Goal: Task Accomplishment & Management: Manage account settings

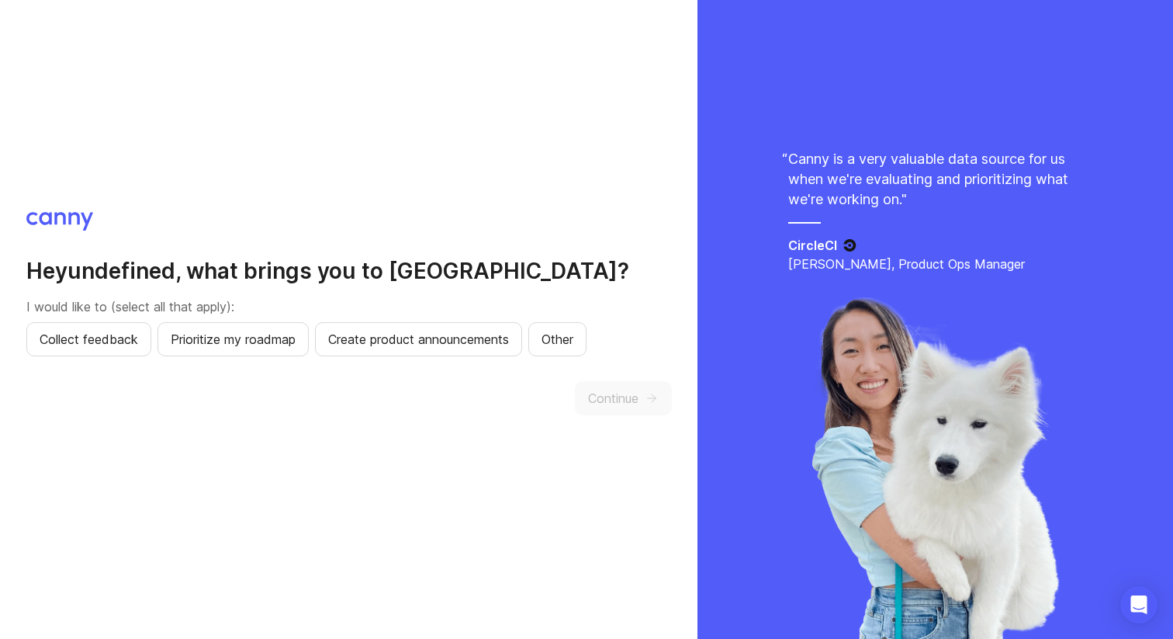
click at [112, 356] on div "Hey undefined , what brings you to [GEOGRAPHIC_DATA]? I would like to (select a…" at bounding box center [349, 320] width 646 height 216
click at [119, 341] on span "Collect feedback" at bounding box center [89, 339] width 99 height 19
click at [265, 341] on span "Prioritize my roadmap" at bounding box center [233, 339] width 125 height 19
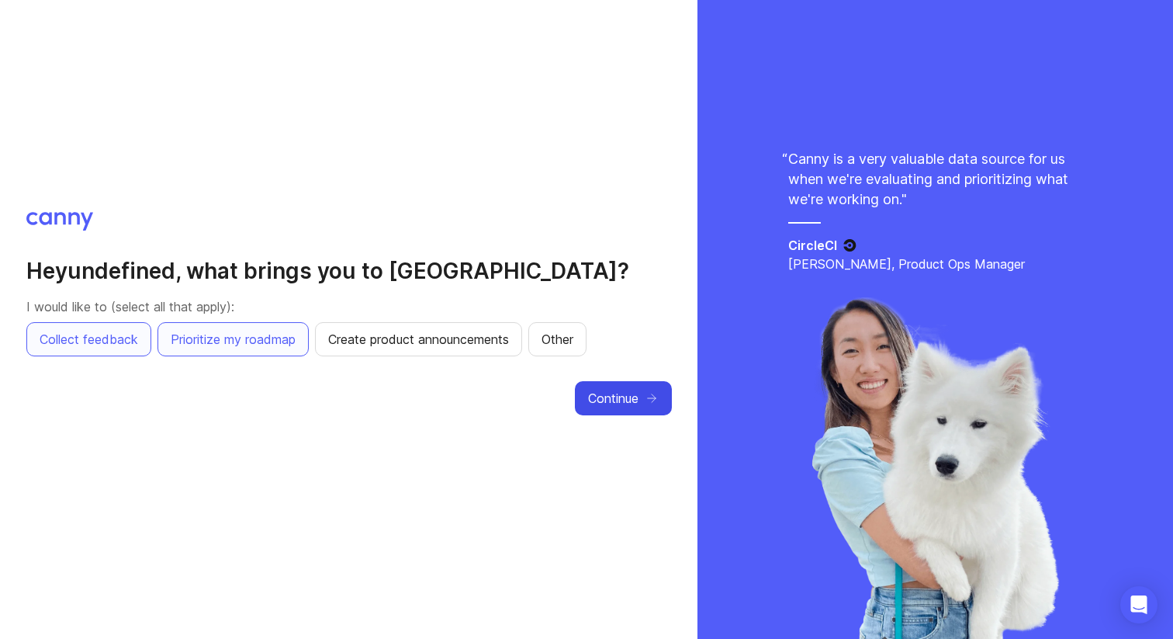
click at [627, 399] on span "Continue" at bounding box center [613, 398] width 50 height 19
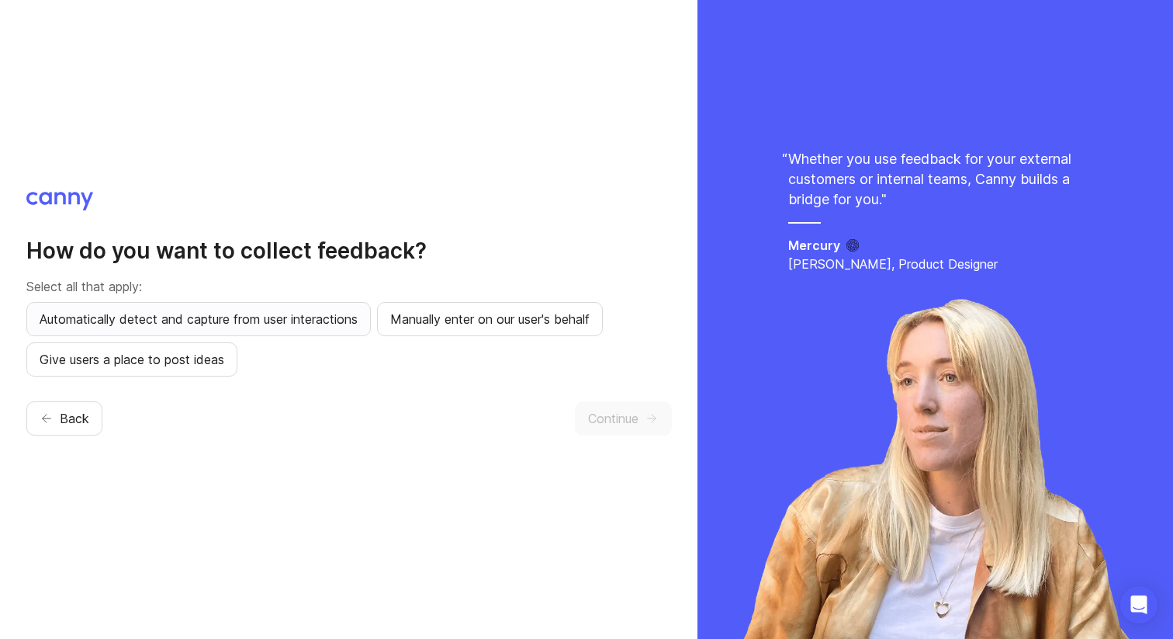
click at [261, 318] on span "Automatically detect and capture from user interactions" at bounding box center [199, 319] width 318 height 19
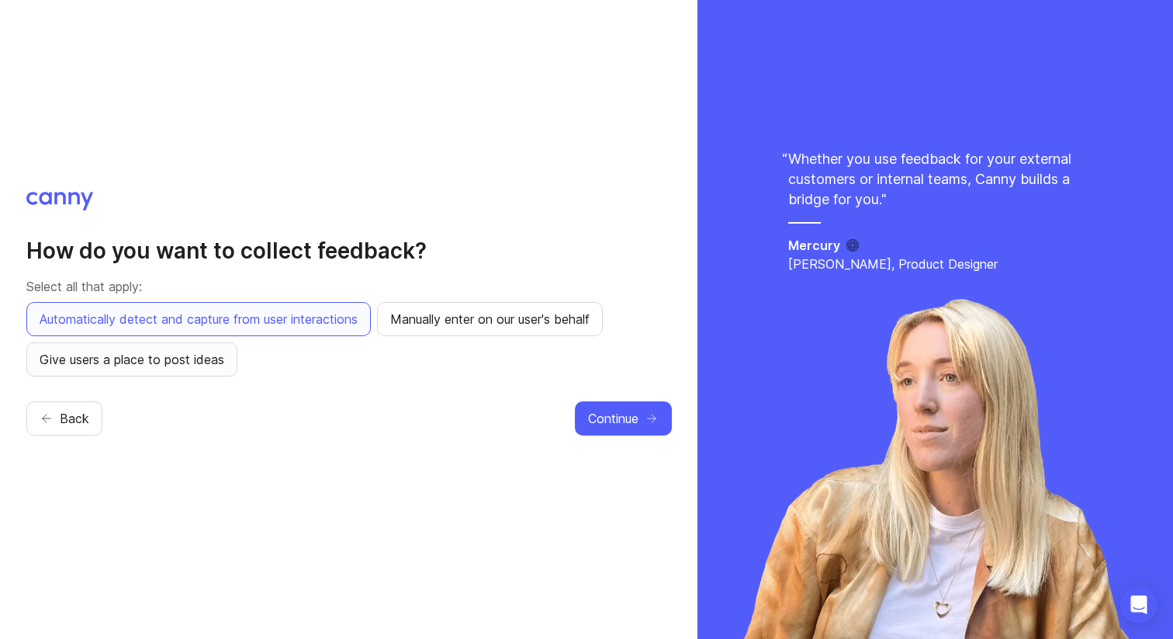
drag, startPoint x: 210, startPoint y: 355, endPoint x: 251, endPoint y: 352, distance: 40.5
click at [211, 355] on span "Give users a place to post ideas" at bounding box center [132, 359] width 185 height 19
click at [598, 405] on button "Continue" at bounding box center [623, 418] width 97 height 34
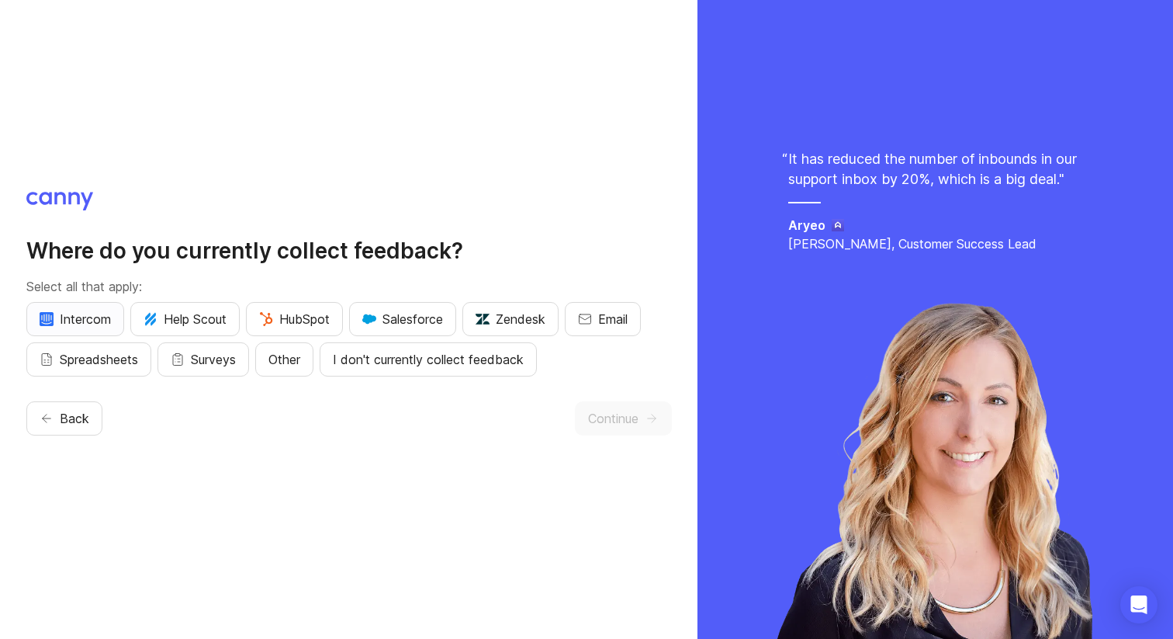
click at [80, 314] on span "Intercom" at bounding box center [75, 319] width 71 height 19
click at [611, 412] on span "Continue" at bounding box center [613, 418] width 50 height 19
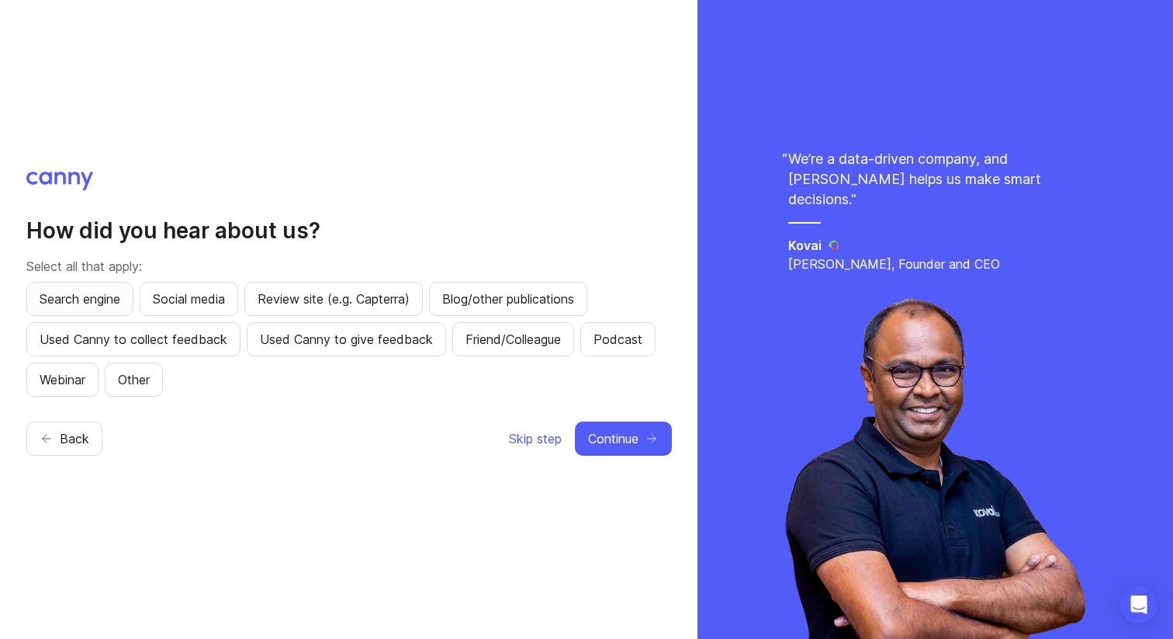
click at [104, 300] on span "Search engine" at bounding box center [80, 298] width 81 height 19
click at [639, 437] on button "Continue" at bounding box center [623, 438] width 97 height 34
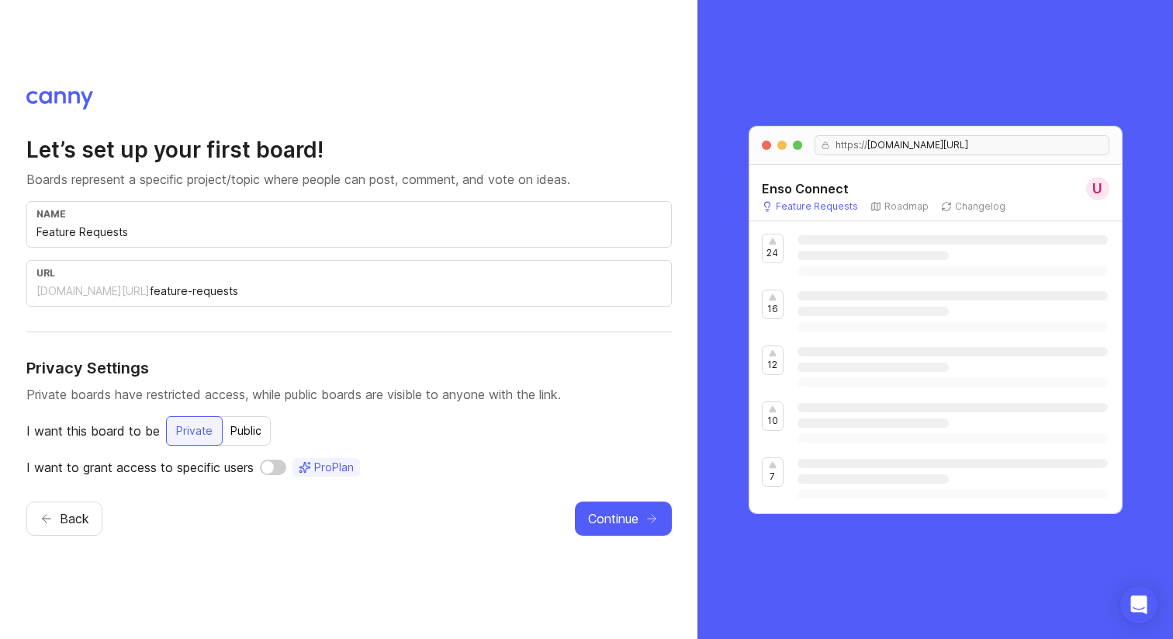
click at [273, 466] on input "checkbox" at bounding box center [273, 467] width 26 height 16
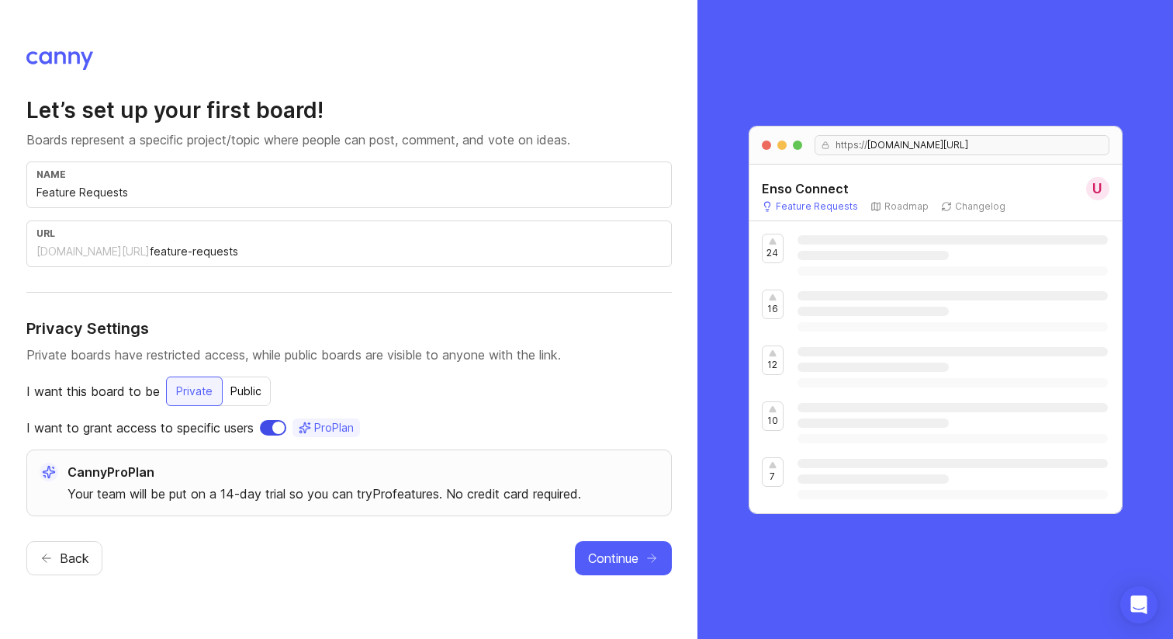
click at [277, 429] on input "checkbox" at bounding box center [273, 428] width 26 height 16
checkbox input "false"
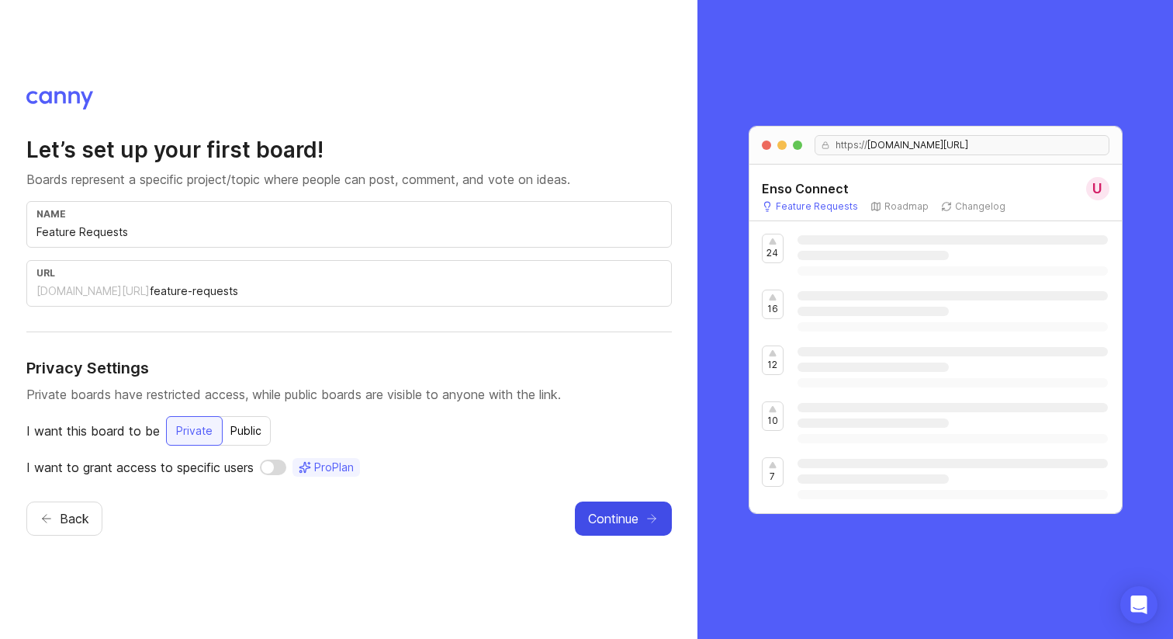
click at [626, 511] on span "Continue" at bounding box center [613, 518] width 50 height 19
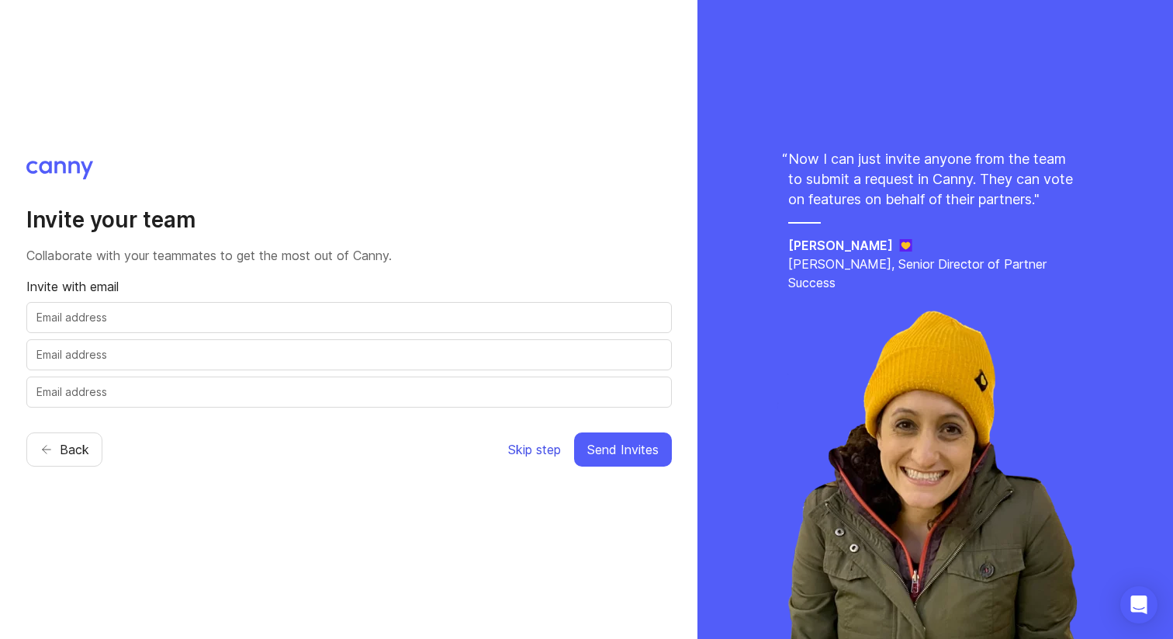
click at [528, 449] on span "Skip step" at bounding box center [534, 449] width 53 height 19
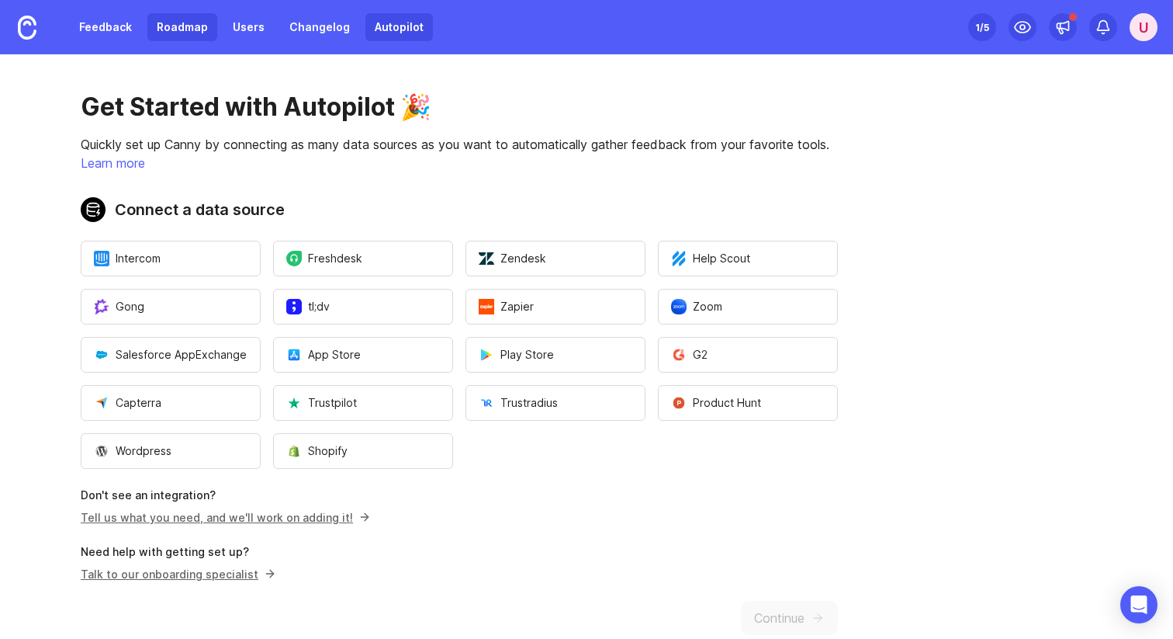
click at [178, 28] on link "Roadmap" at bounding box center [182, 27] width 70 height 28
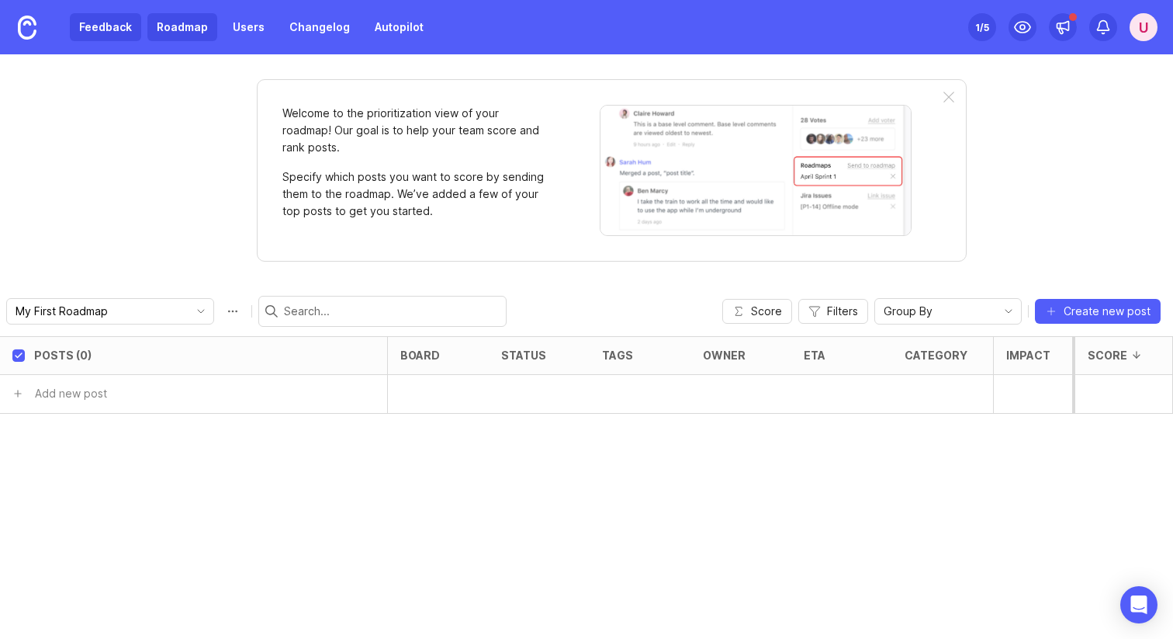
click at [117, 18] on link "Feedback" at bounding box center [105, 27] width 71 height 28
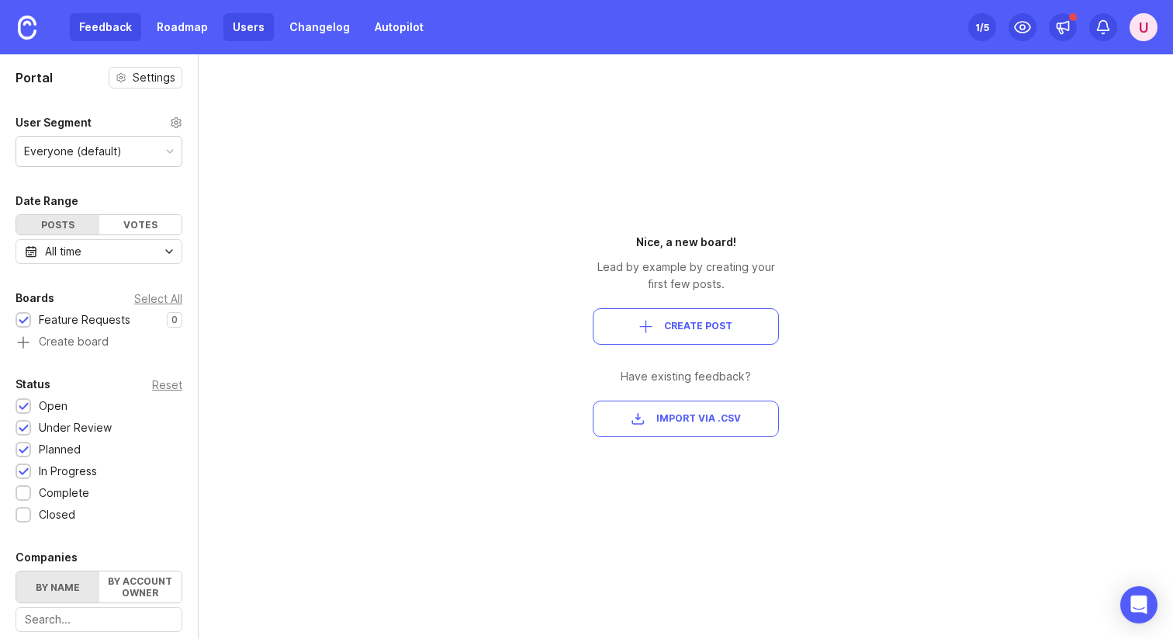
click at [230, 30] on link "Users" at bounding box center [248, 27] width 50 height 28
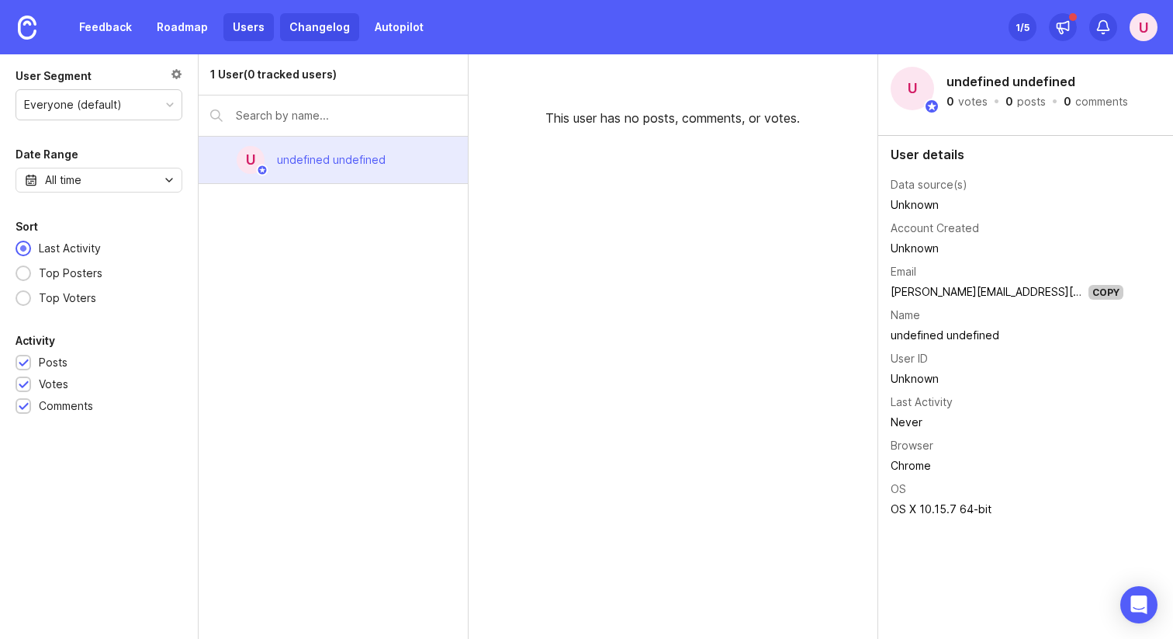
click at [314, 33] on link "Changelog" at bounding box center [319, 27] width 79 height 28
